Goal: Transaction & Acquisition: Download file/media

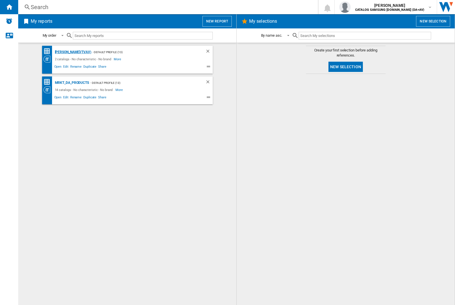
click at [63, 52] on div "[PERSON_NAME](TVAV)" at bounding box center [73, 52] width 38 height 7
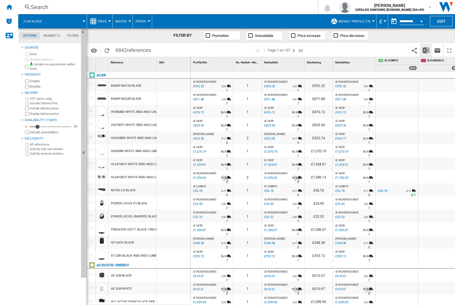
click at [426, 50] on img "Download in Excel" at bounding box center [426, 50] width 7 height 7
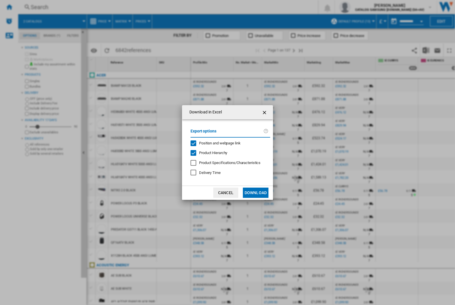
click at [228, 143] on span "Position and webpage link" at bounding box center [220, 143] width 42 height 4
click at [256, 193] on button "Download" at bounding box center [256, 193] width 26 height 10
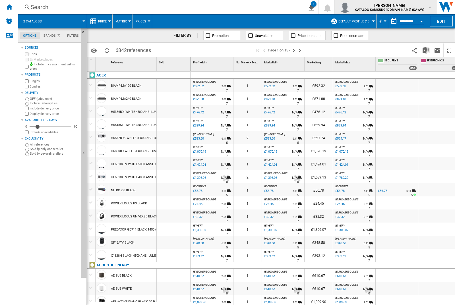
click at [351, 7] on img "button" at bounding box center [345, 6] width 11 height 11
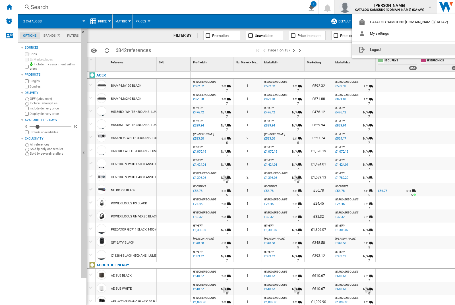
click at [396, 50] on button "Logout" at bounding box center [405, 49] width 106 height 11
